Goal: Find specific page/section

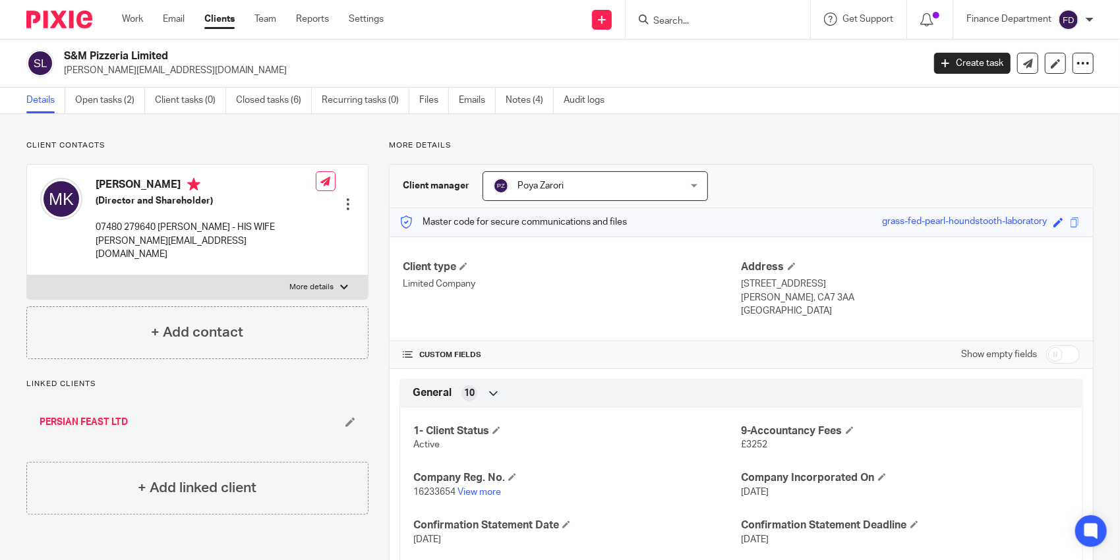
click at [683, 22] on input "Search" at bounding box center [711, 22] width 119 height 12
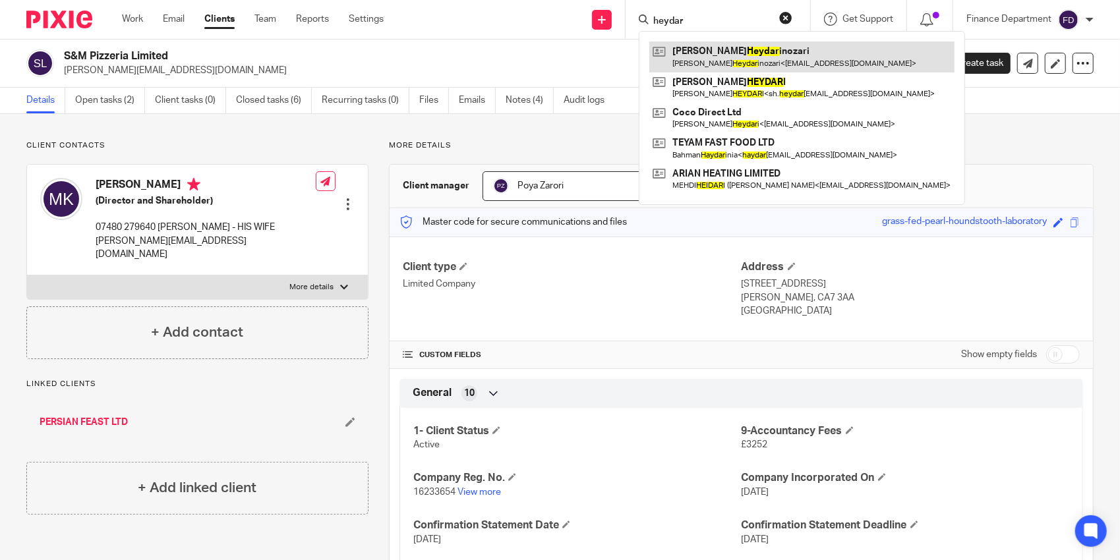
type input "heydar"
click at [750, 49] on link at bounding box center [801, 57] width 305 height 30
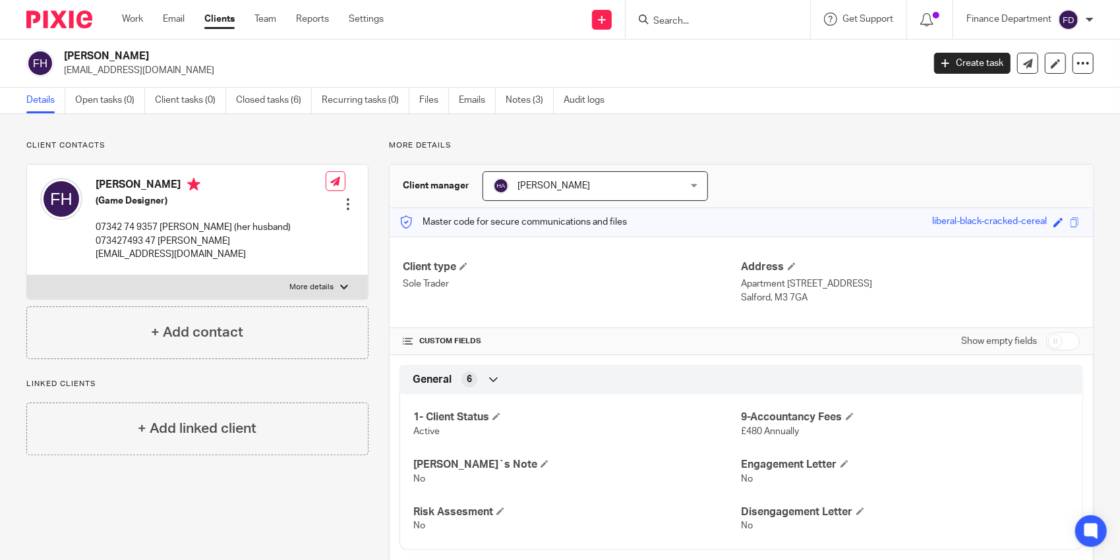
click at [753, 25] on input "Search" at bounding box center [711, 22] width 119 height 12
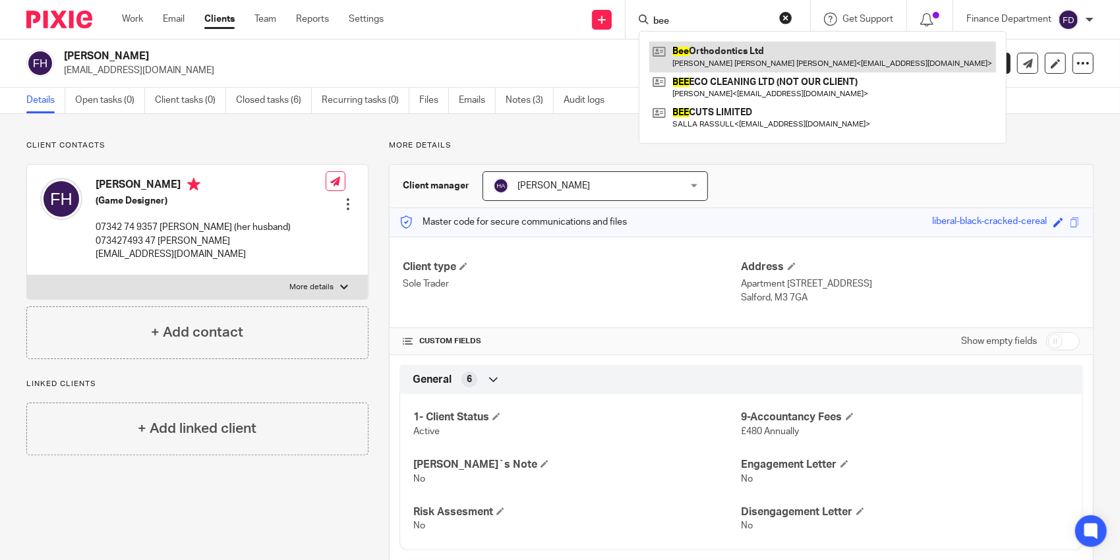
type input "bee"
click at [742, 49] on link at bounding box center [822, 57] width 347 height 30
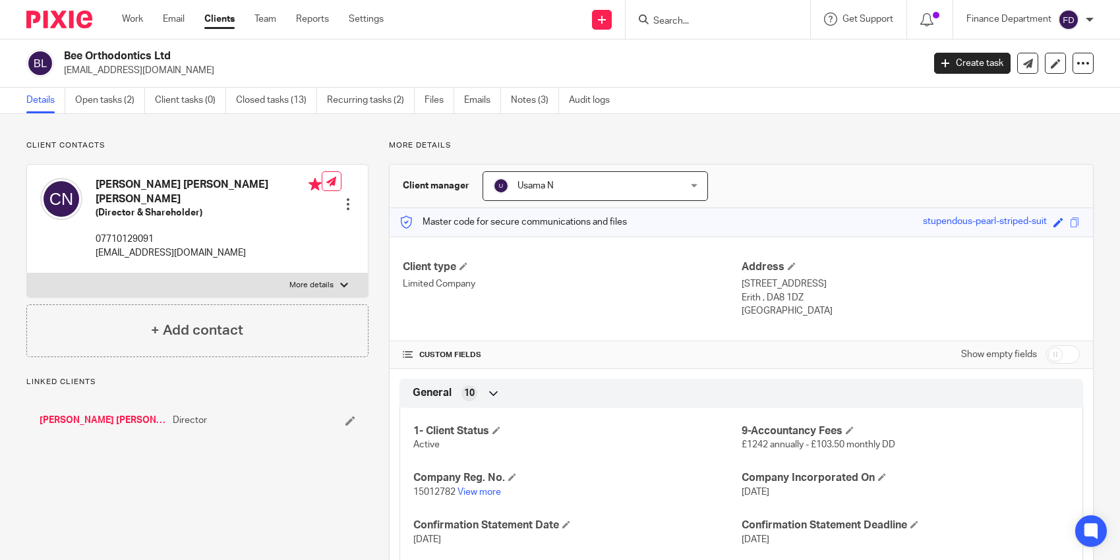
click at [156, 60] on h2 "Bee Orthodontics Ltd" at bounding box center [404, 56] width 680 height 14
drag, startPoint x: 0, startPoint y: 0, endPoint x: 156, endPoint y: 60, distance: 167.4
click at [156, 60] on h2 "Bee Orthodontics Ltd" at bounding box center [404, 56] width 680 height 14
copy div "Bee Orthodontics Ltd"
